Goal: Check status: Check status

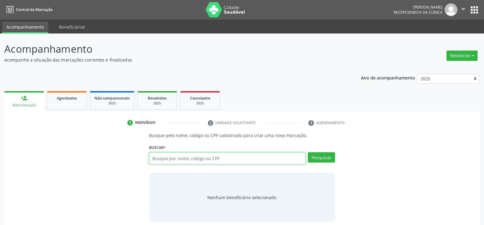
click at [188, 163] on input "text" at bounding box center [227, 159] width 157 height 12
type input "06889727487"
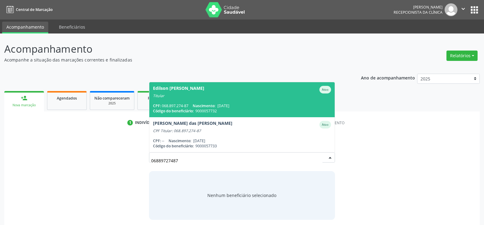
click at [162, 103] on div "CPF: 068.897.274-87 Nascimento: [DATE]" at bounding box center [242, 105] width 178 height 5
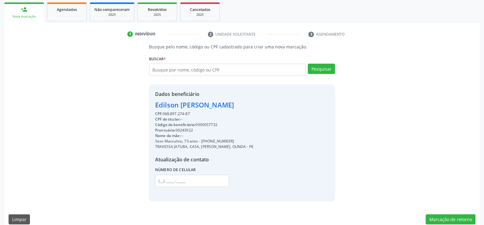
scroll to position [92, 0]
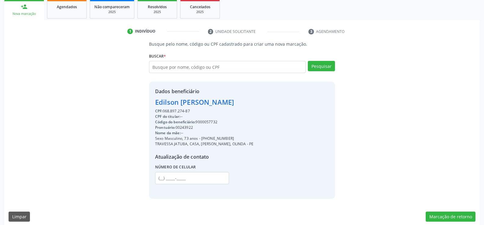
drag, startPoint x: 165, startPoint y: 110, endPoint x: 190, endPoint y: 109, distance: 25.1
click at [190, 109] on div "CPF: 068.897.274-87" at bounding box center [204, 111] width 98 height 5
copy div "068.897.274-87"
paste input "068.897.274-87"
type input "068.897.274-87"
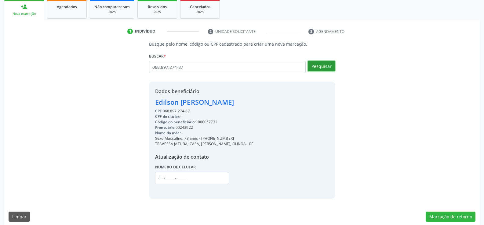
click at [317, 65] on button "Pesquisar" at bounding box center [321, 66] width 27 height 10
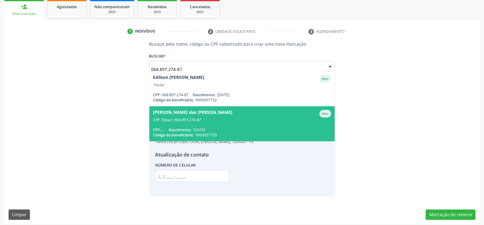
click at [219, 112] on div "[PERSON_NAME] das [PERSON_NAME]" at bounding box center [192, 114] width 79 height 8
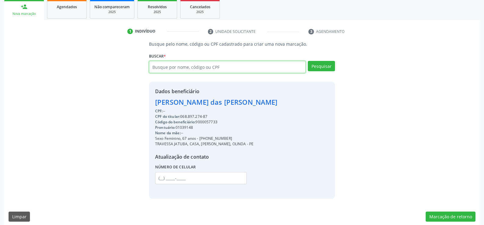
paste input "068.897.274-87"
type input "068.897.274-87"
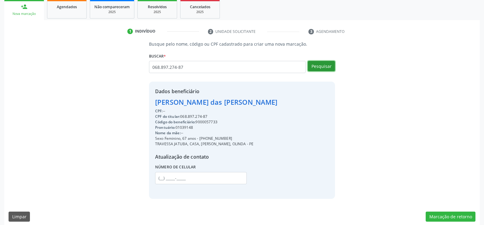
click at [323, 67] on button "Pesquisar" at bounding box center [321, 66] width 27 height 10
type input "068.897.274-87"
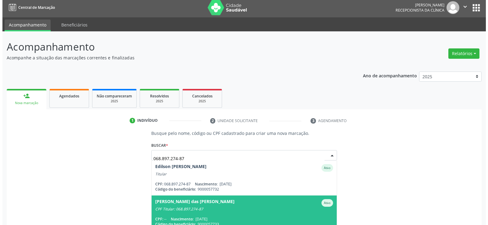
scroll to position [0, 0]
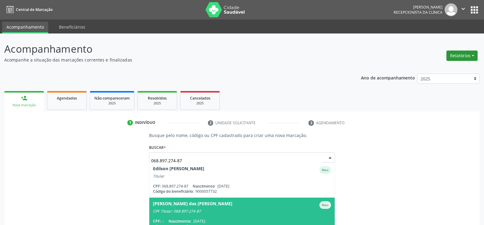
click at [449, 57] on button "Relatórios" at bounding box center [461, 56] width 31 height 10
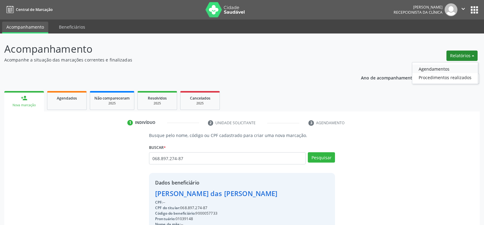
click at [437, 73] on link "Agendamentos" at bounding box center [445, 69] width 66 height 9
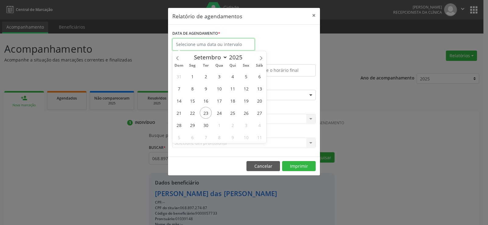
click at [225, 41] on input "text" at bounding box center [213, 44] width 82 height 12
click at [195, 116] on span "22" at bounding box center [192, 113] width 12 height 12
type input "[DATE]"
click at [195, 116] on span "22" at bounding box center [192, 113] width 12 height 12
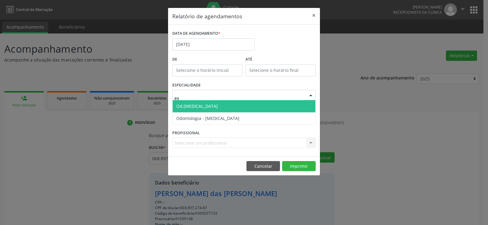
type input "exo"
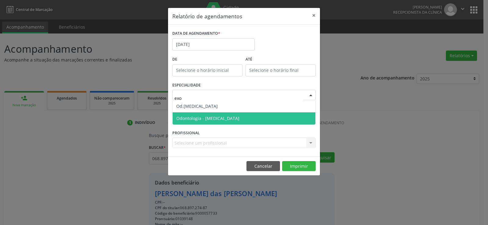
click at [203, 120] on span "Odontologia - [MEDICAL_DATA]" at bounding box center [207, 119] width 63 height 6
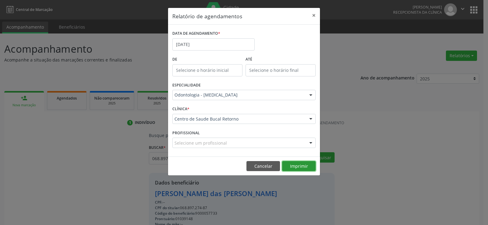
click at [288, 166] on button "Imprimir" at bounding box center [299, 166] width 34 height 10
